Goal: Task Accomplishment & Management: Manage account settings

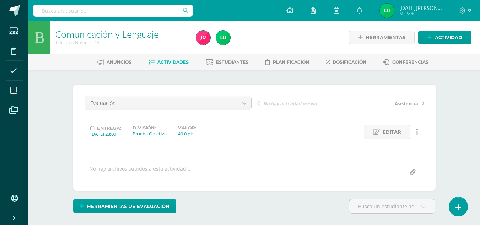
click at [294, 130] on div "Entrega: 2025/11/15 23:00 División: Prueba Objetiva Valor: 40.0 pts Editar Ocul…" at bounding box center [254, 132] width 345 height 14
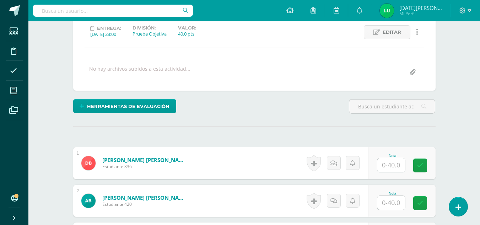
scroll to position [122, 0]
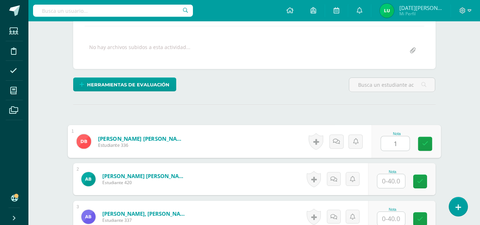
click at [387, 145] on input "1" at bounding box center [395, 143] width 28 height 14
type input "13"
click at [431, 145] on link at bounding box center [425, 144] width 14 height 14
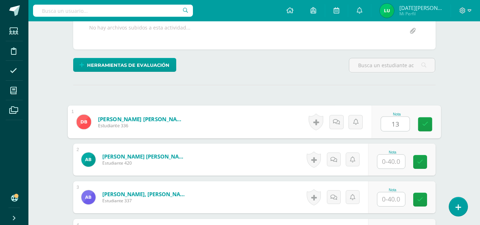
scroll to position [146, 0]
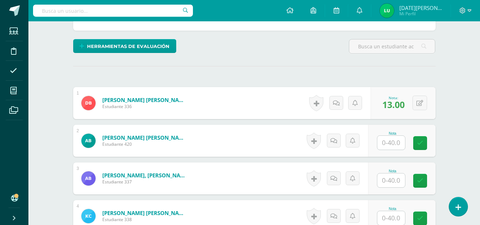
scroll to position [174, 0]
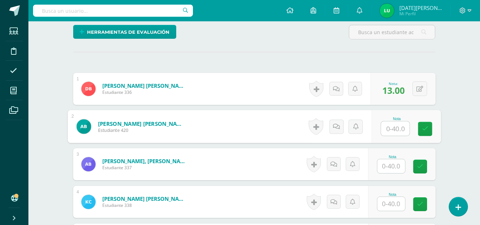
click at [389, 127] on input "text" at bounding box center [395, 129] width 28 height 14
type input "31"
click at [430, 131] on link at bounding box center [425, 129] width 14 height 14
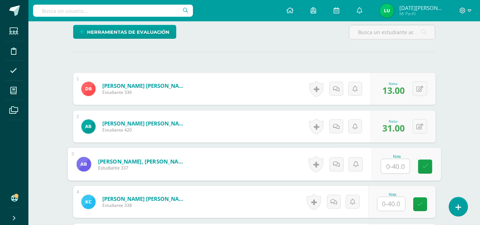
click at [395, 163] on input "text" at bounding box center [395, 166] width 28 height 14
type input "14"
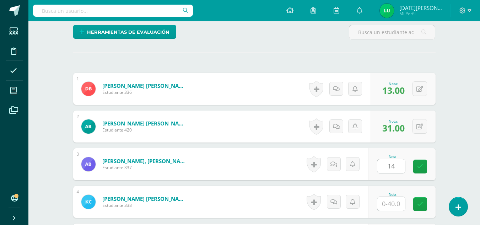
click at [413, 167] on div "Nota 14" at bounding box center [402, 164] width 68 height 32
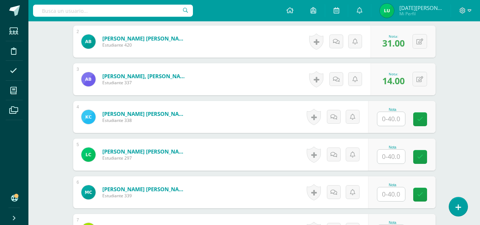
scroll to position [274, 0]
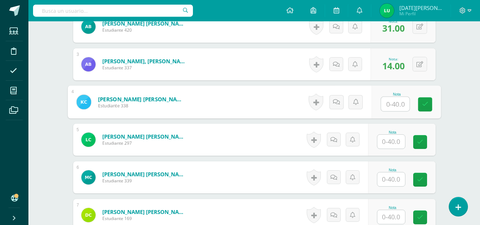
click at [389, 104] on input "text" at bounding box center [395, 104] width 28 height 14
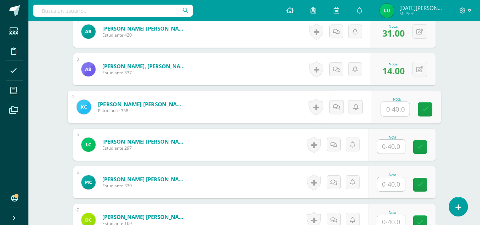
scroll to position [271, 0]
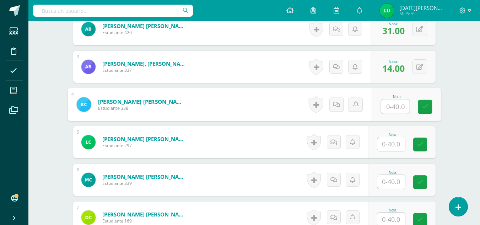
click at [376, 103] on div "Nota" at bounding box center [405, 104] width 69 height 33
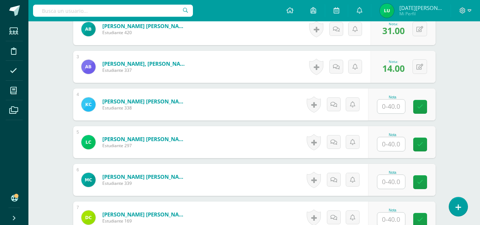
click at [385, 108] on input "text" at bounding box center [391, 106] width 28 height 14
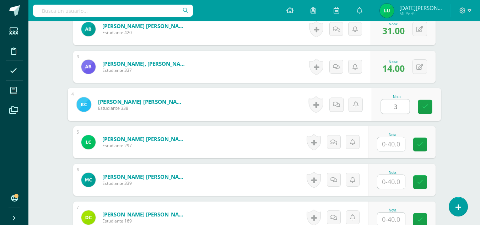
type input "37"
click at [421, 112] on link at bounding box center [425, 107] width 14 height 14
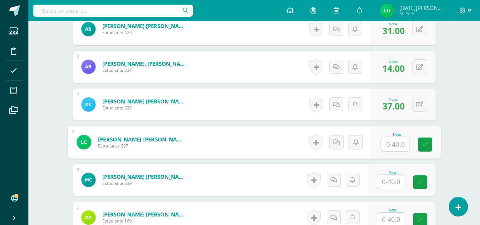
click at [392, 141] on input "text" at bounding box center [395, 144] width 28 height 14
type input "20"
click at [427, 146] on icon at bounding box center [425, 144] width 6 height 6
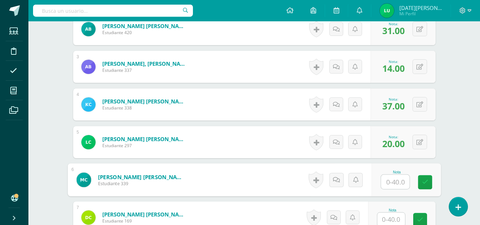
click at [389, 186] on input "text" at bounding box center [395, 182] width 28 height 14
type input "28"
click at [429, 180] on link at bounding box center [425, 182] width 14 height 14
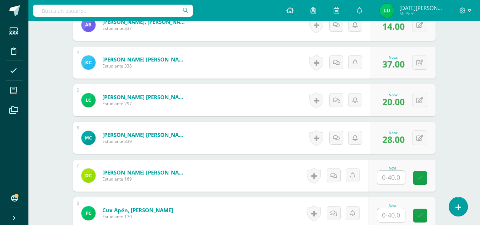
scroll to position [314, 0]
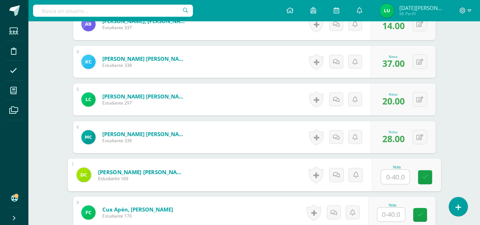
click at [384, 177] on input "text" at bounding box center [395, 177] width 28 height 14
click at [382, 180] on input "text" at bounding box center [395, 177] width 28 height 14
type input "34"
click at [426, 182] on link at bounding box center [425, 177] width 14 height 14
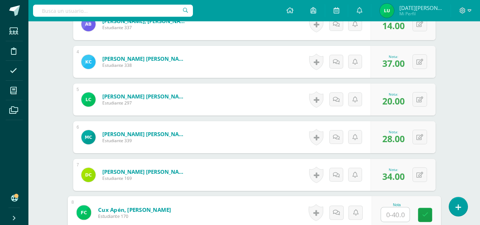
click at [394, 210] on input "text" at bounding box center [395, 215] width 28 height 14
type input "20"
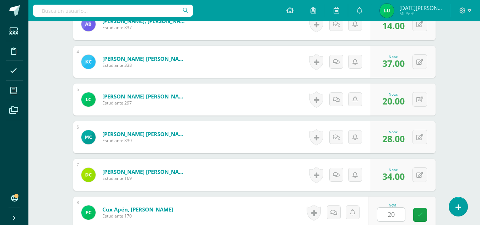
click at [417, 221] on div "Nota 20" at bounding box center [402, 213] width 68 height 32
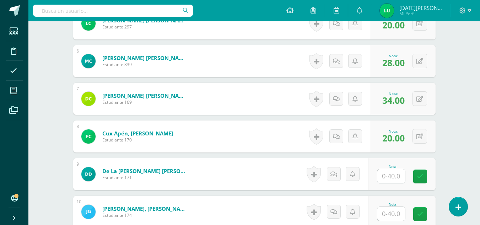
scroll to position [399, 0]
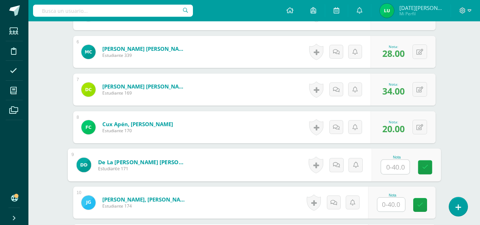
click at [384, 168] on input "text" at bounding box center [395, 167] width 28 height 14
type input "13"
click at [422, 168] on icon at bounding box center [425, 167] width 6 height 6
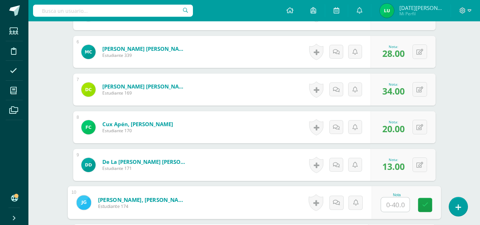
click at [389, 208] on input "text" at bounding box center [395, 205] width 28 height 14
type input "27"
click at [422, 205] on icon at bounding box center [425, 205] width 6 height 6
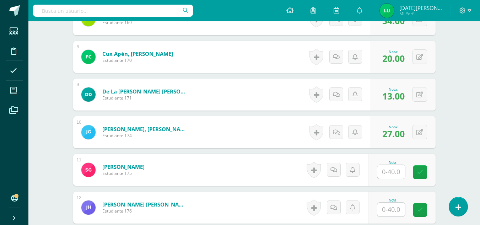
scroll to position [485, 0]
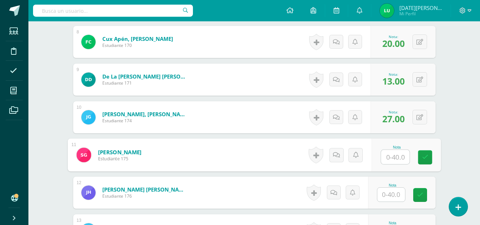
click at [400, 157] on input "text" at bounding box center [395, 157] width 28 height 14
type input "39"
click at [425, 156] on icon at bounding box center [425, 157] width 6 height 6
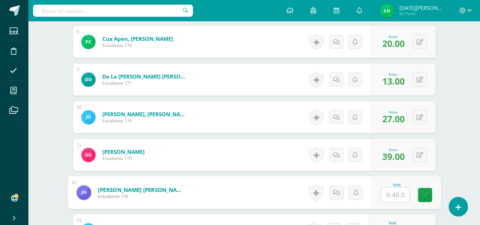
click at [399, 188] on input "text" at bounding box center [395, 195] width 28 height 14
type input "17"
click at [425, 199] on link at bounding box center [425, 195] width 14 height 14
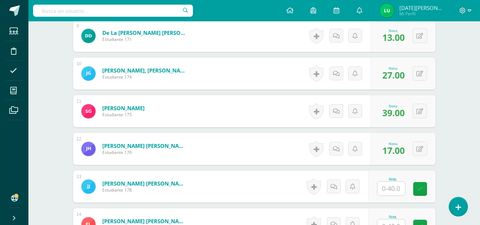
scroll to position [542, 0]
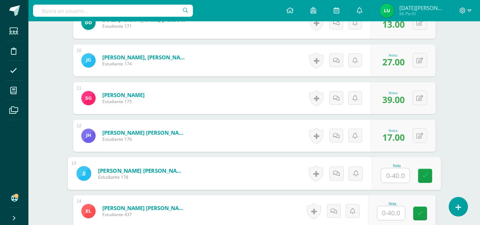
click at [395, 175] on input "text" at bounding box center [395, 175] width 28 height 14
type input "35"
click at [421, 177] on link at bounding box center [425, 176] width 14 height 14
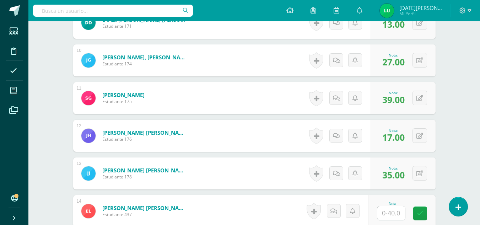
click at [393, 216] on input "text" at bounding box center [391, 213] width 28 height 14
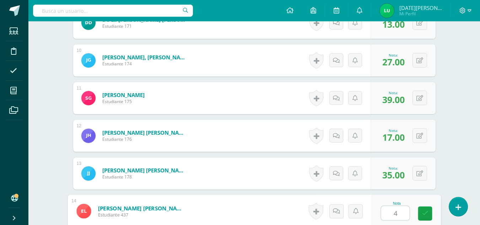
type input "40"
click at [419, 217] on link at bounding box center [425, 213] width 14 height 14
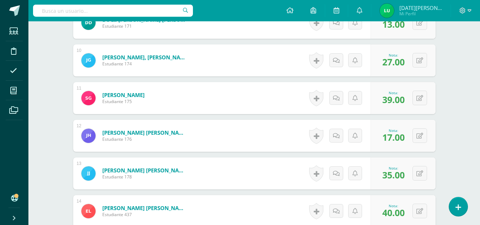
click at [450, 173] on div "Comunicación y Lenguaje Tercero Básicos "A" Herramientas Detalle de asistencias…" at bounding box center [254, 195] width 452 height 1431
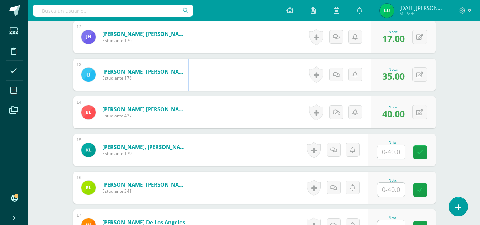
scroll to position [641, 0]
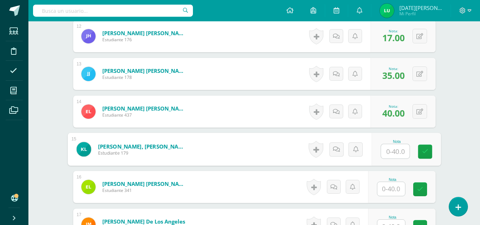
click at [391, 152] on input "text" at bounding box center [395, 151] width 28 height 14
type input "33"
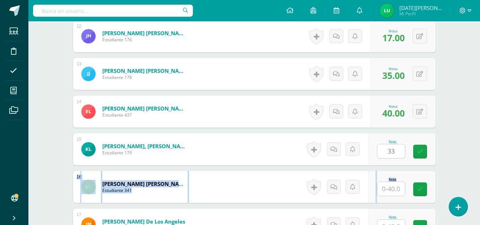
drag, startPoint x: 433, startPoint y: 154, endPoint x: 398, endPoint y: 188, distance: 49.0
click at [398, 188] on div "1 Baldez Chacón, Deymi Marlin Estudiante 336 Nota 13.00 0 Logros 13.00" at bounding box center [254, 168] width 362 height 1124
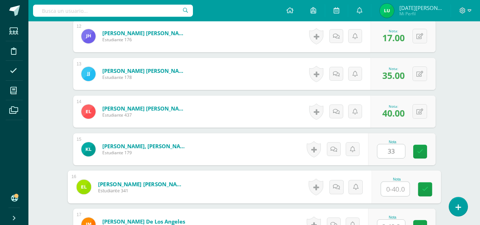
click at [398, 188] on input "text" at bounding box center [395, 189] width 28 height 14
type input "38"
click at [419, 194] on link at bounding box center [425, 189] width 14 height 14
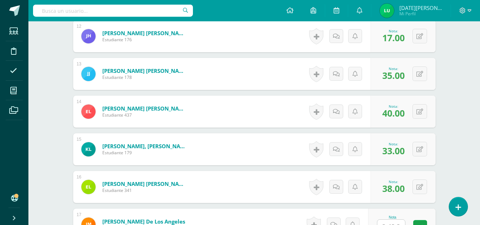
click at [444, 182] on div "¿Estás seguro que quieres eliminar esta actividad? Esto borrará la actividad y …" at bounding box center [254, 120] width 391 height 1382
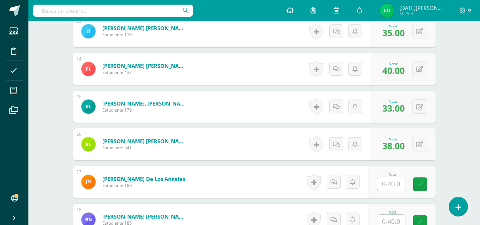
scroll to position [698, 0]
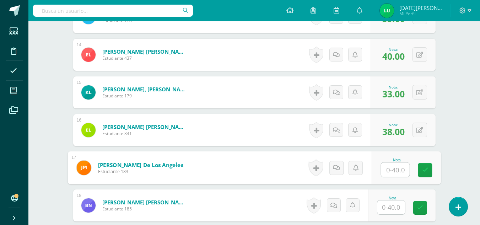
click at [398, 170] on input "text" at bounding box center [395, 170] width 28 height 14
drag, startPoint x: 430, startPoint y: 173, endPoint x: 402, endPoint y: 206, distance: 43.3
click at [402, 206] on div "1 Baldez Chacón, Deymi Marlin Estudiante 336 Nota 13.00 0 Logros 13.00" at bounding box center [254, 111] width 362 height 1124
type input "35"
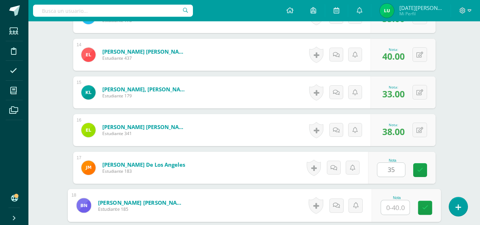
click at [402, 206] on input "text" at bounding box center [395, 207] width 28 height 14
type input "35"
click at [424, 211] on link at bounding box center [425, 208] width 14 height 14
click at [419, 165] on link at bounding box center [420, 170] width 14 height 14
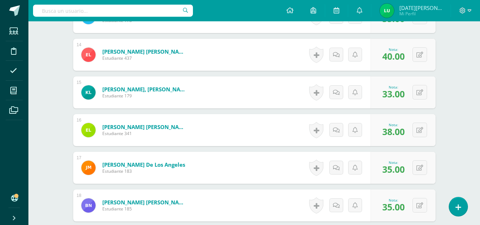
click at [462, 172] on div "Comunicación y Lenguaje Tercero Básicos "A" Herramientas Detalle de asistencias…" at bounding box center [254, 38] width 452 height 1431
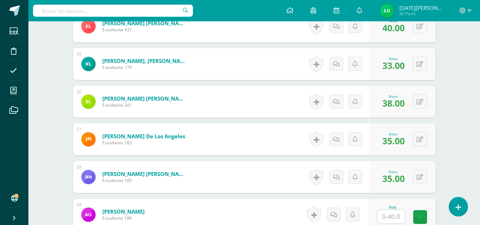
scroll to position [741, 0]
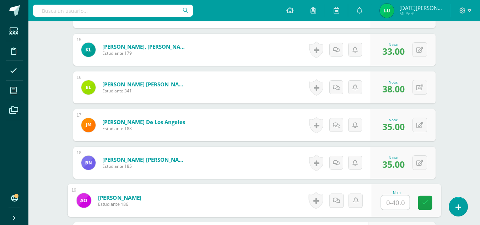
click at [393, 204] on input "text" at bounding box center [395, 202] width 28 height 14
type input "35"
click at [433, 203] on div "Nota 35" at bounding box center [405, 200] width 69 height 33
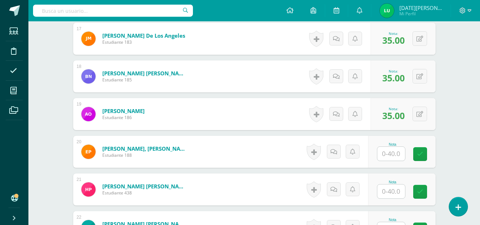
scroll to position [840, 0]
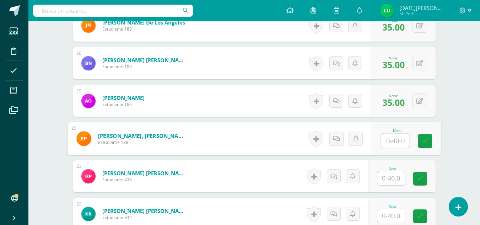
click at [387, 143] on input "text" at bounding box center [395, 141] width 28 height 14
type input "3"
drag, startPoint x: 423, startPoint y: 144, endPoint x: 391, endPoint y: 179, distance: 48.3
type input "31"
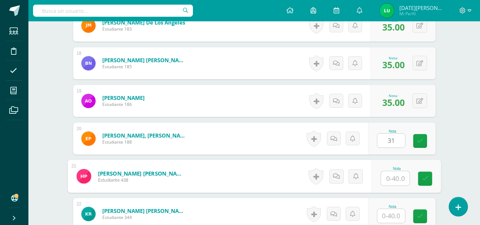
click at [391, 179] on input "text" at bounding box center [395, 178] width 28 height 14
type input "31"
click at [430, 178] on link at bounding box center [425, 179] width 14 height 14
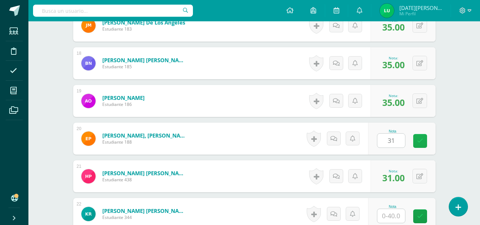
click at [422, 144] on link at bounding box center [420, 141] width 14 height 14
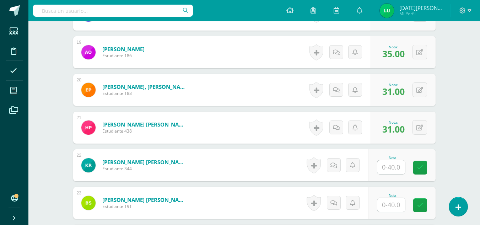
scroll to position [918, 0]
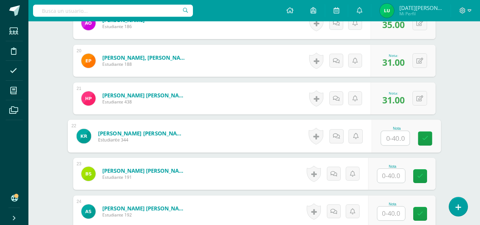
click at [399, 136] on input "text" at bounding box center [395, 138] width 28 height 14
type input "32"
click at [395, 181] on input "text" at bounding box center [391, 176] width 28 height 14
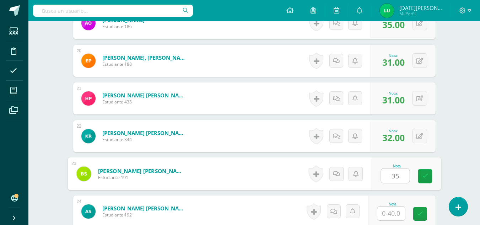
type input "35"
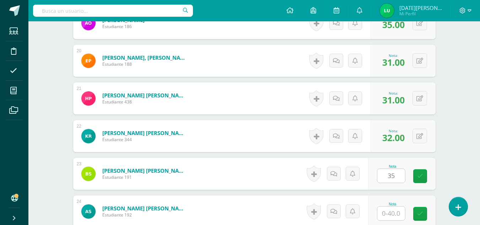
click at [414, 181] on div "Nota 35" at bounding box center [402, 174] width 68 height 32
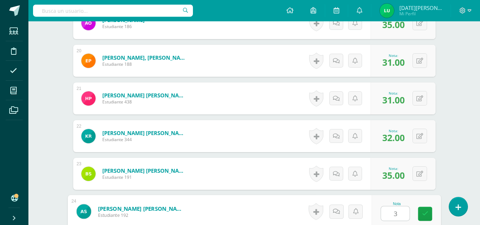
click at [393, 215] on input "3" at bounding box center [395, 213] width 28 height 14
type input "31"
click at [429, 215] on link at bounding box center [425, 214] width 14 height 14
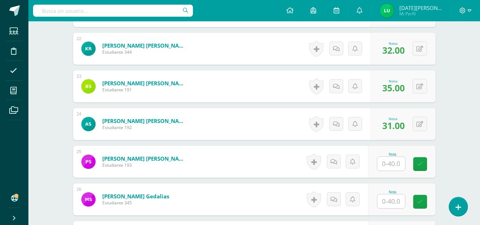
scroll to position [1003, 0]
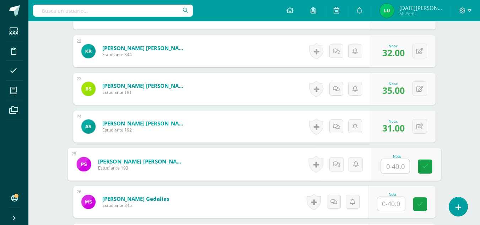
click at [396, 168] on input "text" at bounding box center [395, 166] width 28 height 14
type input "37"
click at [419, 169] on link at bounding box center [425, 167] width 14 height 14
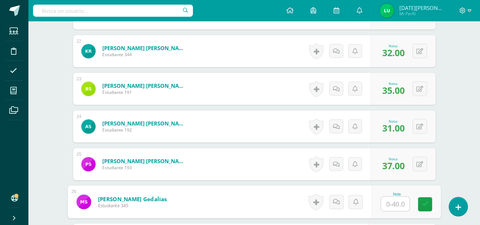
click at [391, 201] on input "text" at bounding box center [395, 204] width 28 height 14
type input "36"
click at [422, 205] on icon at bounding box center [425, 204] width 6 height 6
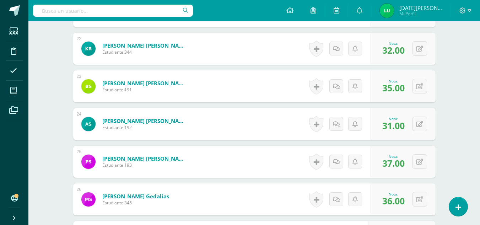
scroll to position [1008, 0]
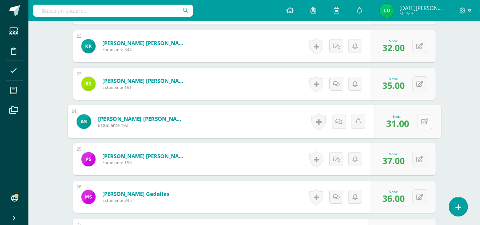
click at [418, 127] on button at bounding box center [424, 121] width 15 height 15
type input "0"
click at [411, 126] on link at bounding box center [406, 124] width 14 height 14
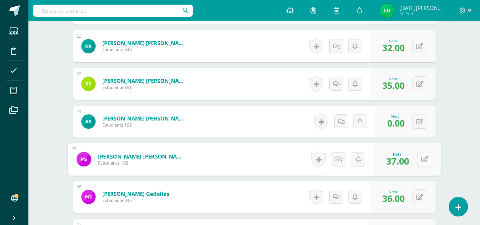
click at [419, 161] on button at bounding box center [424, 159] width 15 height 15
drag, startPoint x: 407, startPoint y: 162, endPoint x: 424, endPoint y: 201, distance: 42.0
type input "35"
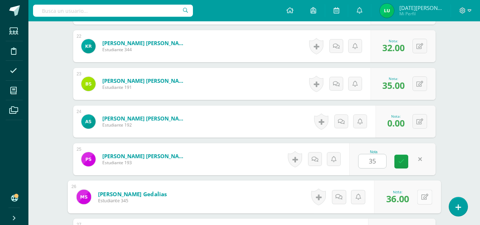
click at [424, 201] on button at bounding box center [424, 196] width 15 height 15
type input "31"
click at [411, 198] on link at bounding box center [406, 199] width 14 height 14
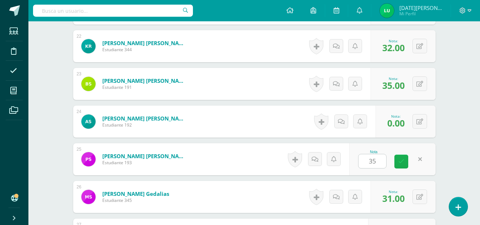
click at [406, 163] on link at bounding box center [401, 162] width 14 height 14
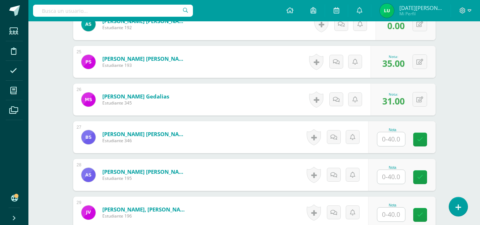
scroll to position [1117, 0]
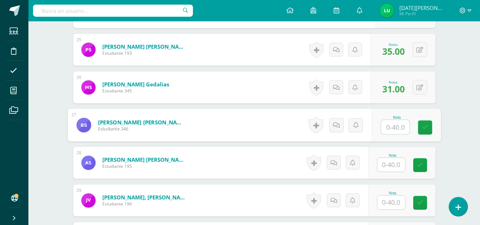
click at [394, 125] on input "text" at bounding box center [395, 127] width 28 height 14
click at [418, 132] on link at bounding box center [425, 127] width 14 height 14
type input "37"
click at [393, 164] on input "text" at bounding box center [391, 165] width 28 height 14
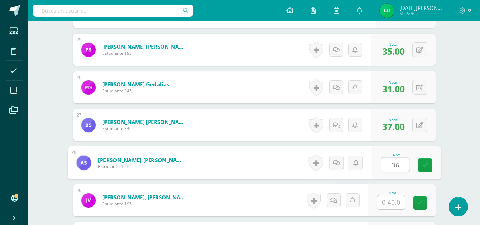
type input "36"
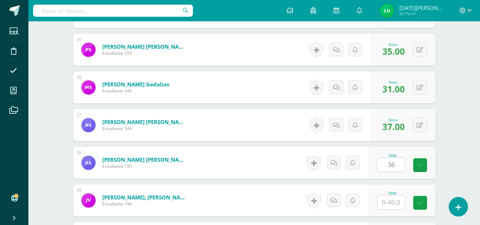
click at [417, 166] on div "Nota 36" at bounding box center [402, 163] width 68 height 32
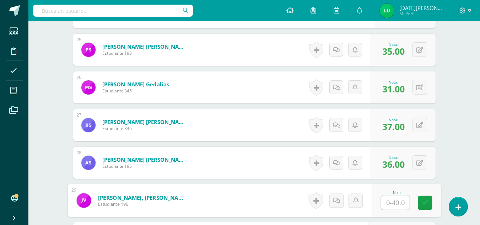
click at [386, 207] on input "text" at bounding box center [395, 202] width 28 height 14
type input "33"
click at [421, 201] on link at bounding box center [425, 203] width 14 height 14
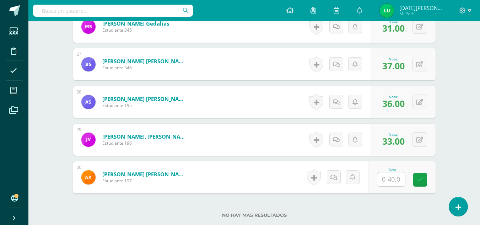
scroll to position [1228, 0]
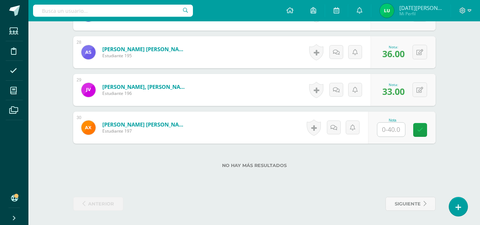
click at [394, 139] on div "Nota" at bounding box center [402, 128] width 68 height 32
click at [394, 130] on input "2" at bounding box center [391, 130] width 28 height 14
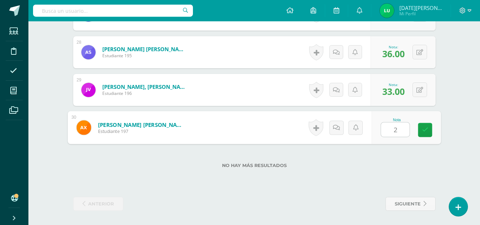
type input "26"
click at [428, 127] on link at bounding box center [425, 130] width 14 height 14
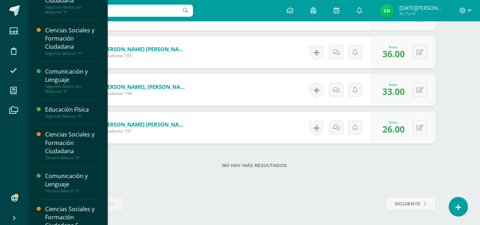
scroll to position [113, 0]
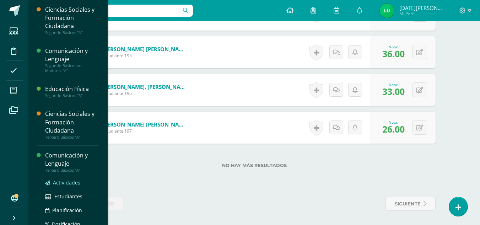
click at [70, 182] on span "Actividades" at bounding box center [66, 182] width 27 height 7
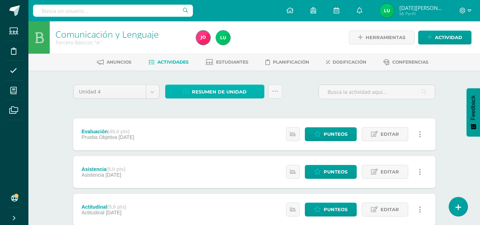
click at [205, 88] on span "Resumen de unidad" at bounding box center [219, 91] width 55 height 13
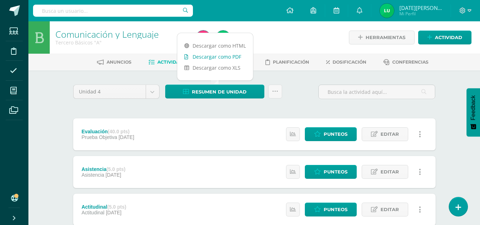
click at [225, 55] on link "Descargar como PDF" at bounding box center [215, 56] width 76 height 11
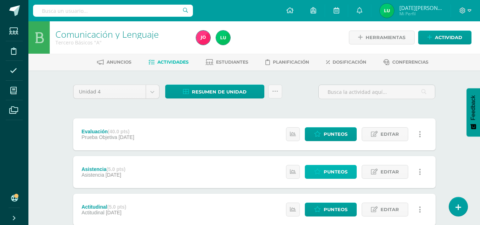
click at [338, 173] on span "Punteos" at bounding box center [336, 171] width 24 height 13
click at [333, 171] on span "Punteos" at bounding box center [336, 171] width 24 height 13
click at [340, 170] on span "Punteos" at bounding box center [336, 171] width 24 height 13
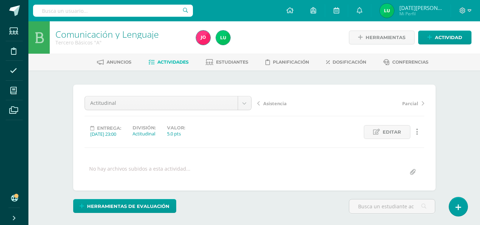
click at [328, 73] on div "¿Estás seguro que quieres eliminar esta actividad? Esto borrará la actividad y …" at bounding box center [254, 175] width 391 height 211
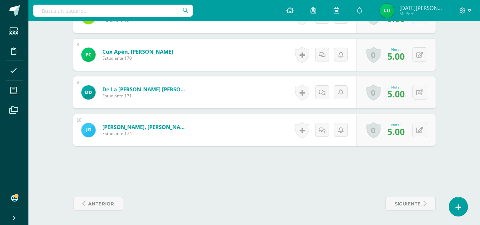
scroll to position [486, 0]
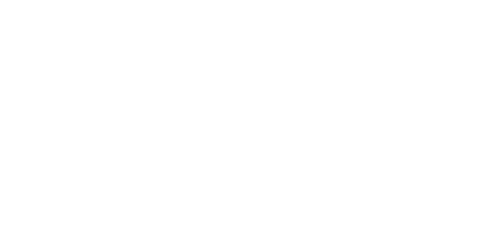
drag, startPoint x: 0, startPoint y: 0, endPoint x: 301, endPoint y: 5, distance: 301.4
click at [0, 0] on html at bounding box center [0, 0] width 0 height 0
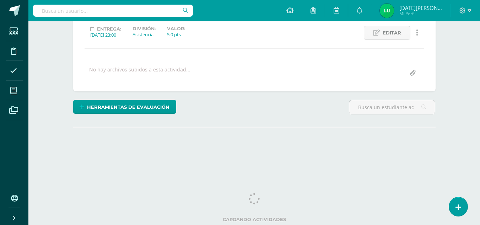
scroll to position [111, 0]
click at [445, 58] on div "¿Estás seguro que quieres eliminar esta actividad? Esto borrará la actividad y …" at bounding box center [254, 76] width 391 height 211
click at [5, 220] on div at bounding box center [5, 220] width 0 height 0
click at [273, 193] on div "Cargando actividades" at bounding box center [254, 209] width 362 height 32
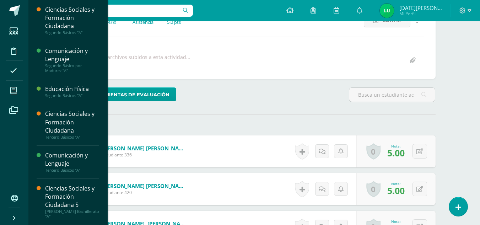
scroll to position [112, 0]
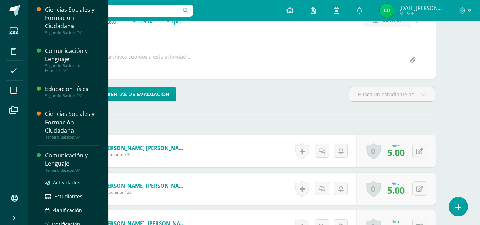
click at [69, 182] on span "Actividades" at bounding box center [66, 182] width 27 height 7
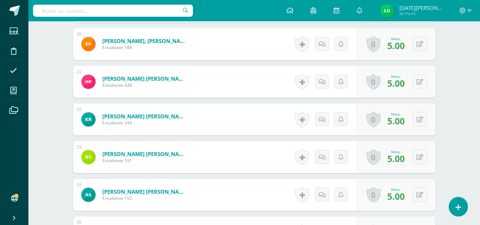
scroll to position [935, 0]
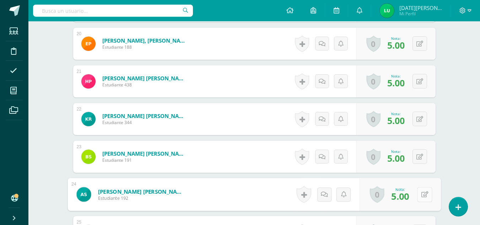
click at [423, 192] on button at bounding box center [424, 194] width 15 height 15
type input "0"
click at [400, 195] on link at bounding box center [406, 197] width 14 height 14
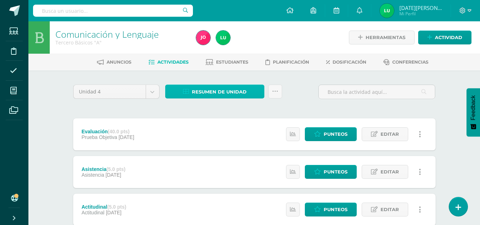
click at [236, 91] on span "Resumen de unidad" at bounding box center [219, 91] width 55 height 13
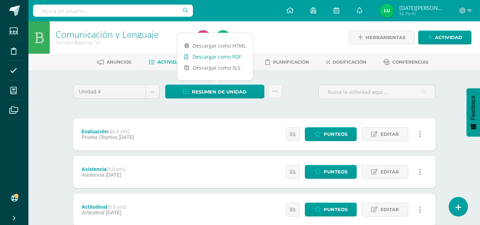
click at [223, 61] on link "Descargar como PDF" at bounding box center [215, 56] width 76 height 11
